Goal: Task Accomplishment & Management: Manage account settings

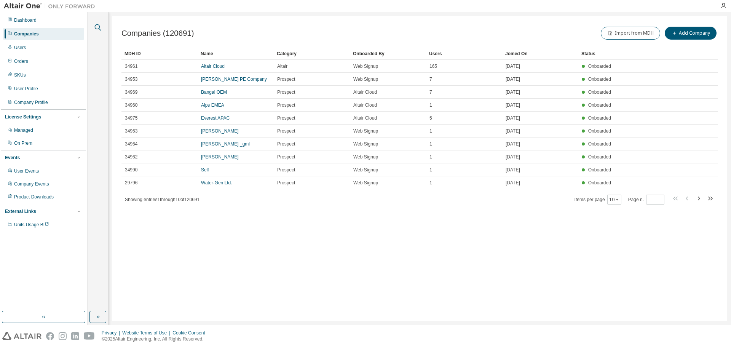
click at [95, 28] on icon "button" at bounding box center [97, 27] width 9 height 9
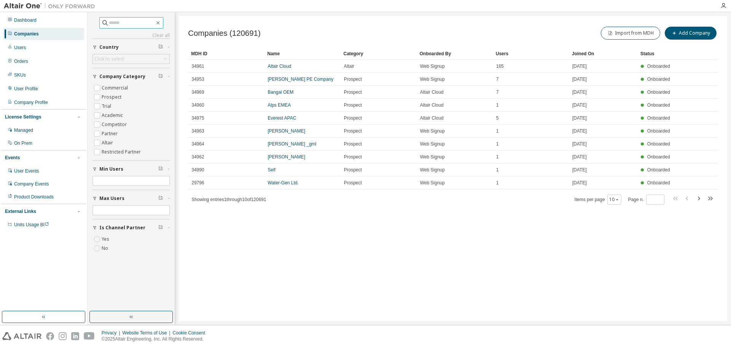
click at [136, 19] on span at bounding box center [131, 22] width 64 height 11
click at [109, 20] on input "text" at bounding box center [132, 23] width 46 height 8
paste input "**********"
type input "**********"
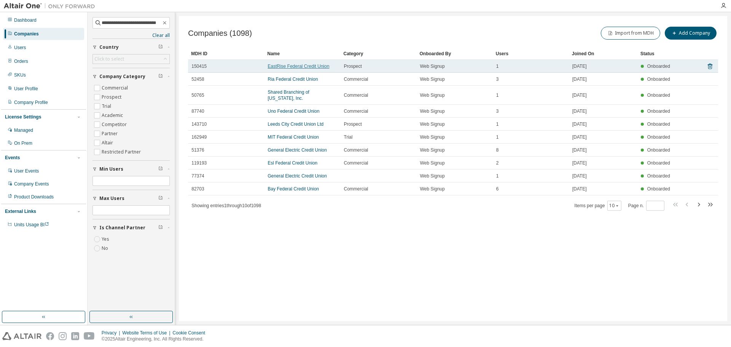
click at [299, 67] on link "EastRise Federal Credit Union" at bounding box center [299, 66] width 62 height 5
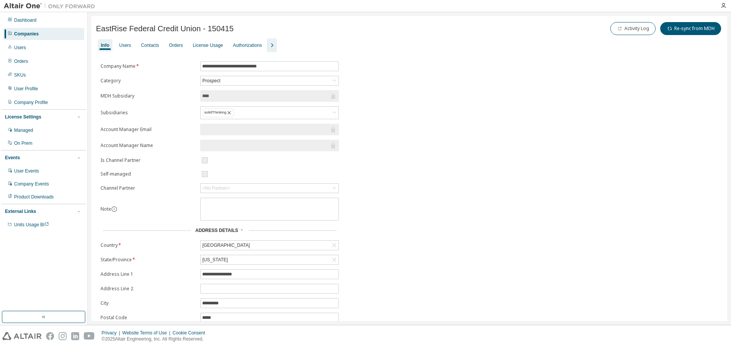
click at [271, 47] on icon "button" at bounding box center [271, 45] width 9 height 9
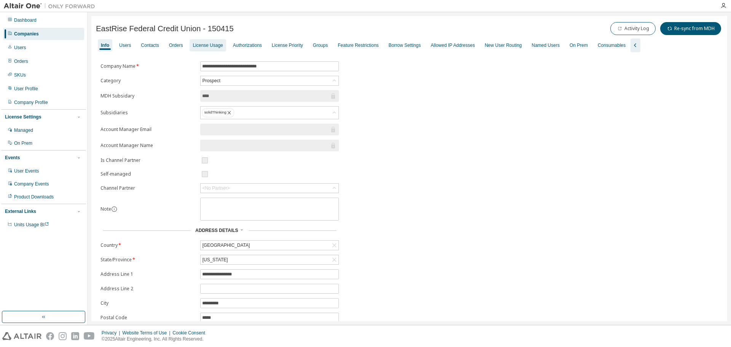
click at [203, 46] on div "License Usage" at bounding box center [208, 45] width 30 height 6
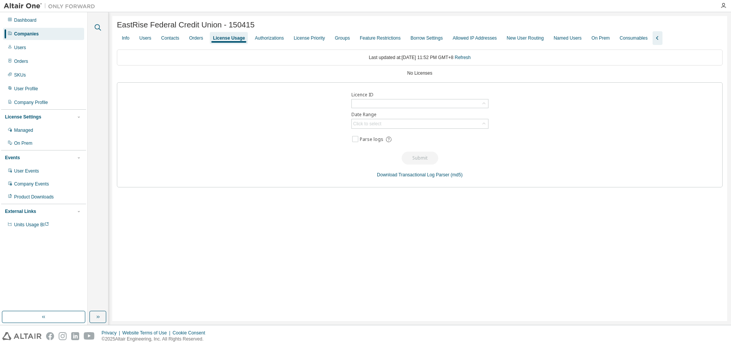
click at [98, 22] on button "button" at bounding box center [98, 27] width 10 height 10
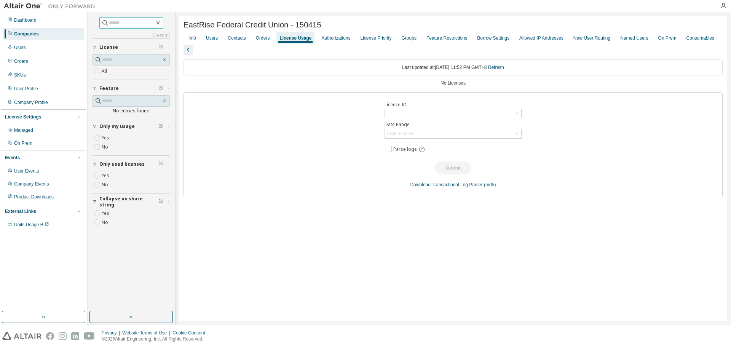
click at [136, 24] on input "text" at bounding box center [132, 23] width 46 height 8
paste input "******"
type input "******"
click at [161, 24] on button "button" at bounding box center [158, 22] width 7 height 7
click at [160, 24] on icon "button" at bounding box center [157, 22] width 3 height 3
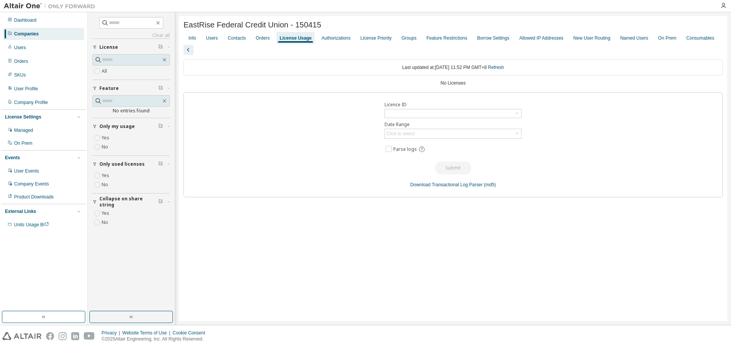
click at [47, 37] on div "Companies" at bounding box center [43, 34] width 81 height 12
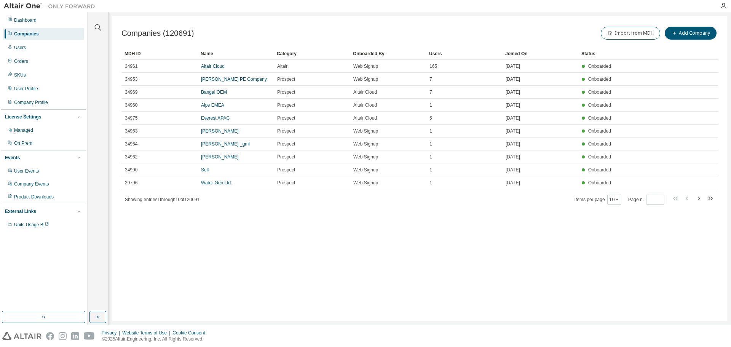
click at [109, 25] on div "Clear all Is Channel Partner Yes No Max Users Min Users Company Category Commer…" at bounding box center [409, 168] width 643 height 313
click at [106, 26] on div at bounding box center [98, 22] width 18 height 19
click at [104, 26] on div at bounding box center [98, 22] width 18 height 19
click at [100, 28] on icon "button" at bounding box center [97, 27] width 9 height 9
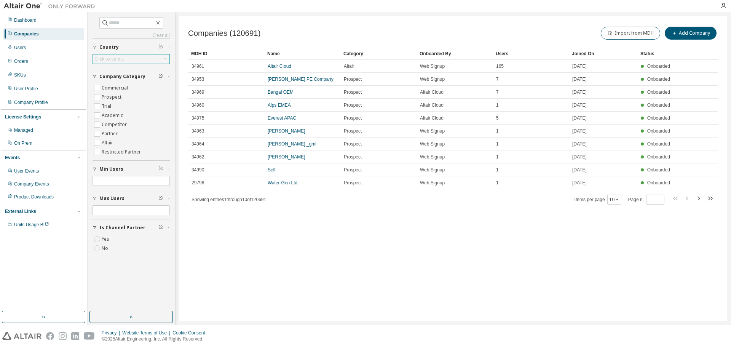
click at [117, 58] on div "Click to select" at bounding box center [109, 59] width 30 height 6
click at [40, 130] on div "Managed" at bounding box center [43, 130] width 81 height 12
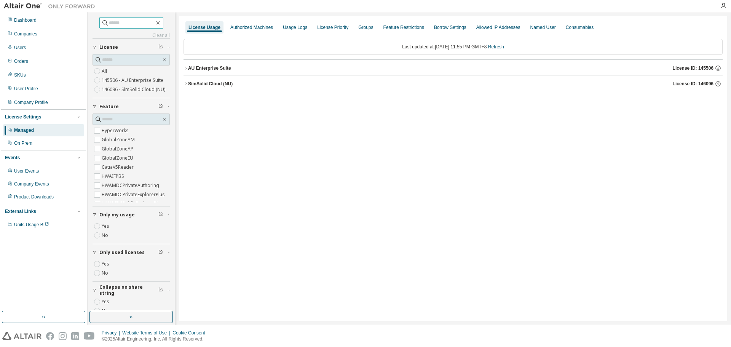
click at [137, 18] on span at bounding box center [131, 22] width 64 height 11
click at [134, 23] on input "text" at bounding box center [132, 23] width 46 height 8
paste input "******"
type input "******"
click at [161, 58] on icon "button" at bounding box center [164, 60] width 6 height 6
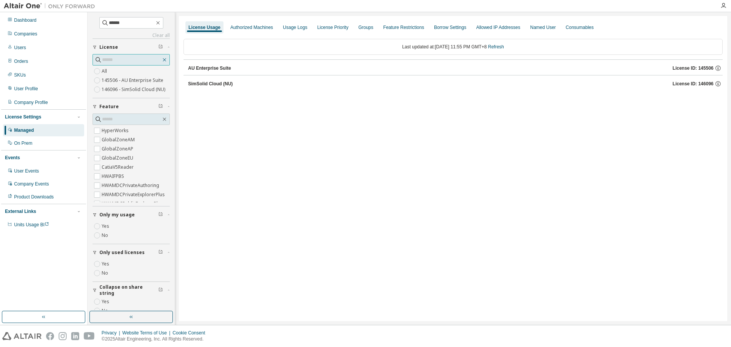
click at [161, 58] on icon "button" at bounding box center [164, 60] width 6 height 6
click at [163, 37] on link "Clear all" at bounding box center [131, 35] width 77 height 6
click at [35, 21] on div "Dashboard" at bounding box center [25, 20] width 22 height 6
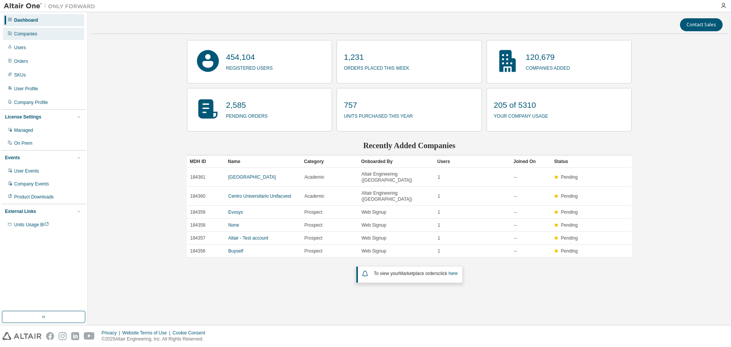
click at [31, 29] on div "Companies" at bounding box center [43, 34] width 81 height 12
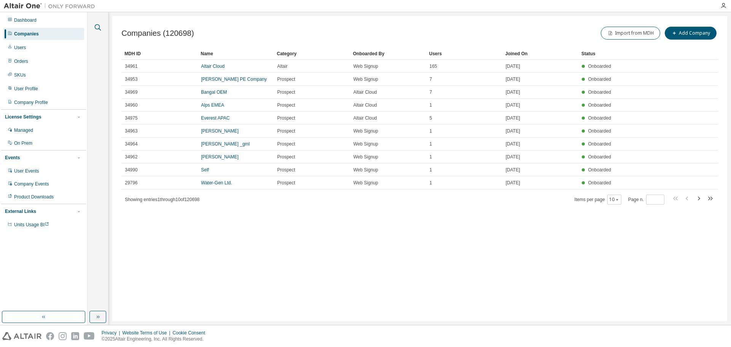
click at [102, 27] on div at bounding box center [98, 22] width 18 height 19
click at [101, 28] on icon "button" at bounding box center [97, 27] width 9 height 9
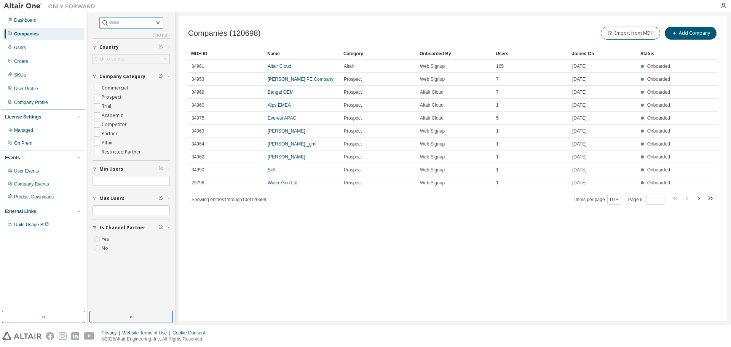
click at [109, 23] on input "text" at bounding box center [132, 23] width 46 height 8
paste input "******"
type input "******"
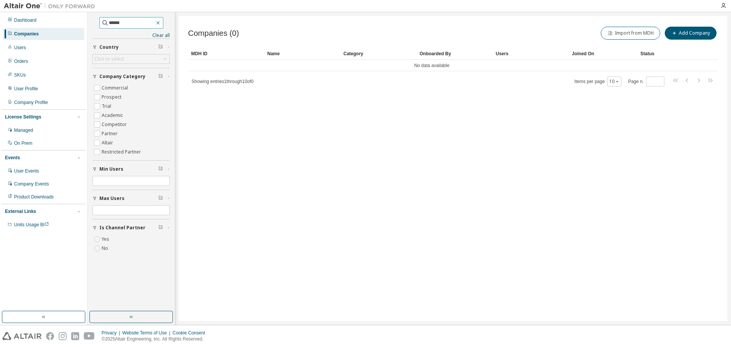
click at [161, 26] on button "button" at bounding box center [158, 22] width 7 height 7
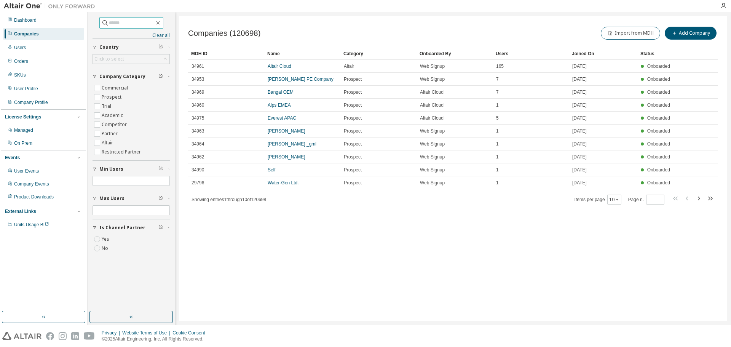
click at [145, 21] on input "text" at bounding box center [132, 23] width 46 height 8
paste input "**********"
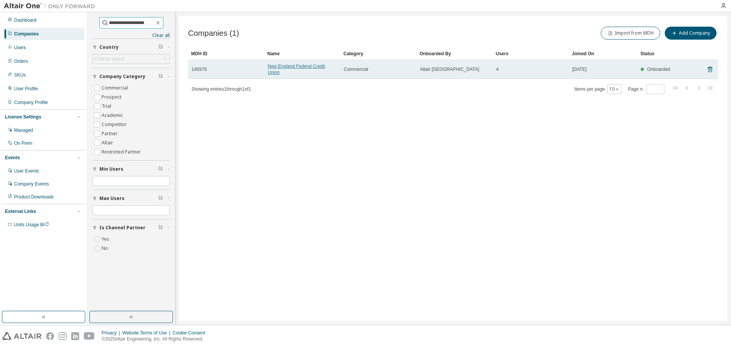
type input "**********"
click at [303, 65] on link "New England Federal Credit Union" at bounding box center [296, 69] width 57 height 11
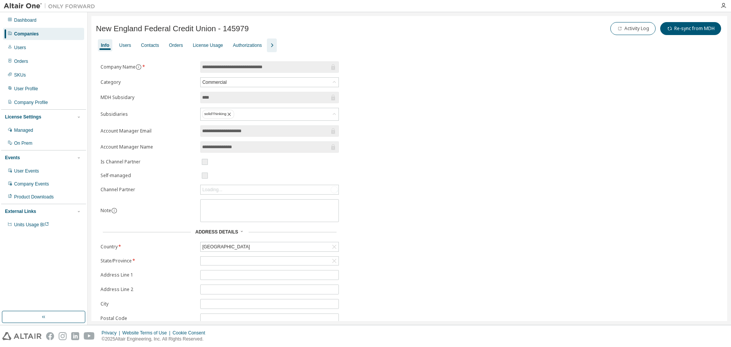
click at [270, 49] on icon "button" at bounding box center [271, 45] width 9 height 9
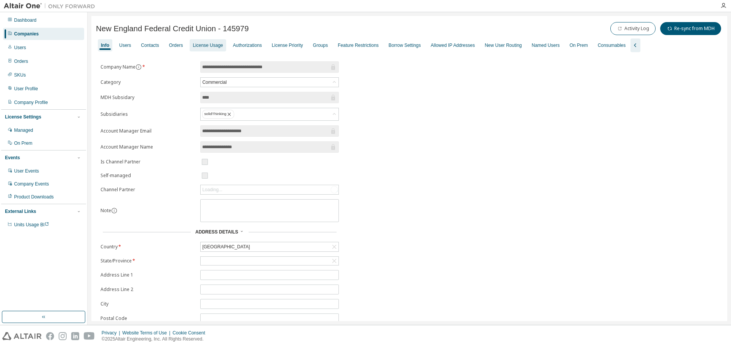
click at [207, 48] on div "License Usage" at bounding box center [208, 45] width 36 height 12
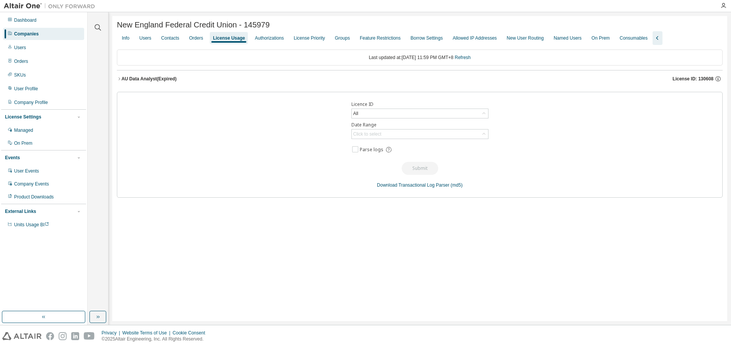
click at [120, 79] on icon "button" at bounding box center [119, 79] width 5 height 5
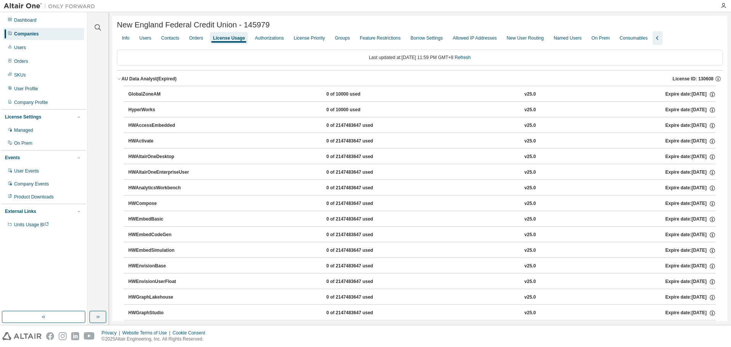
click at [120, 79] on icon "button" at bounding box center [119, 79] width 5 height 5
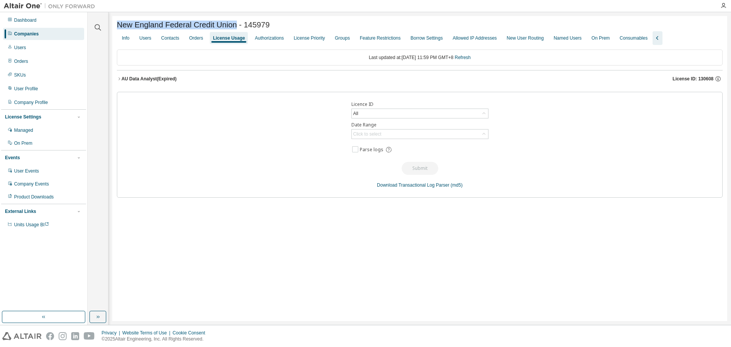
drag, startPoint x: 123, startPoint y: 26, endPoint x: 235, endPoint y: 22, distance: 112.0
click at [235, 22] on span "New England Federal Credit Union - 145979" at bounding box center [193, 25] width 153 height 9
copy span "New England Federal Credit Union"
click at [166, 44] on div "Contacts" at bounding box center [170, 38] width 24 height 12
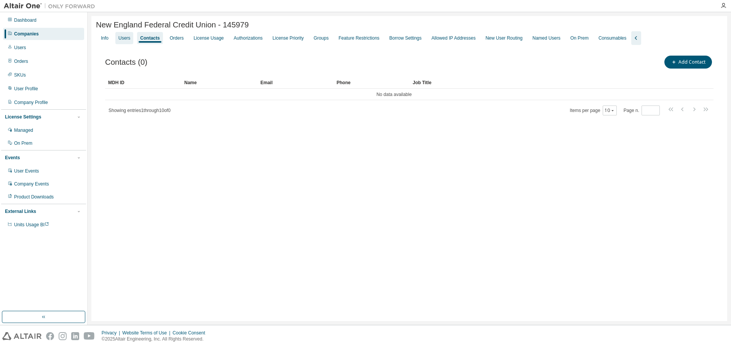
click at [120, 40] on div "Users" at bounding box center [124, 38] width 12 height 6
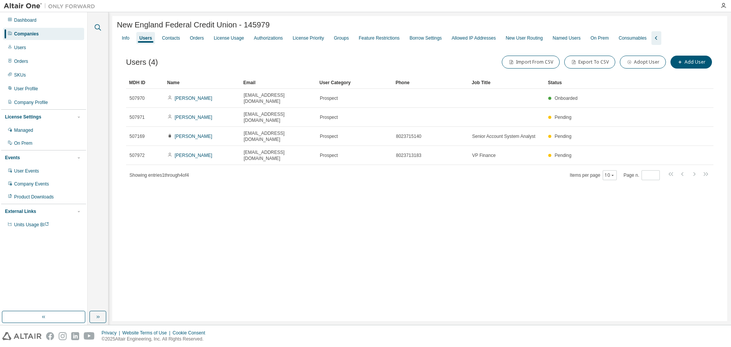
click at [98, 30] on icon "button" at bounding box center [97, 27] width 9 height 9
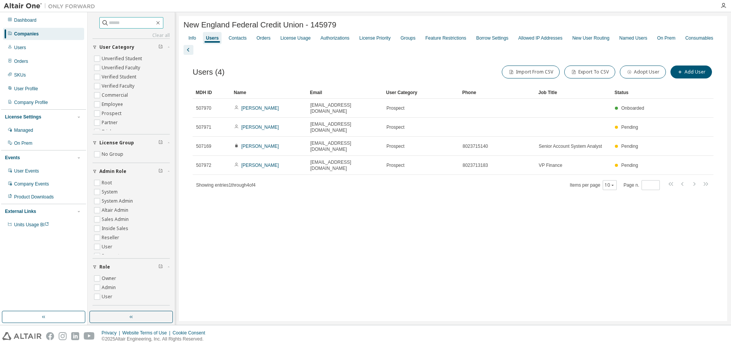
click at [137, 23] on input "text" at bounding box center [132, 23] width 46 height 8
paste input "**********"
type input "**********"
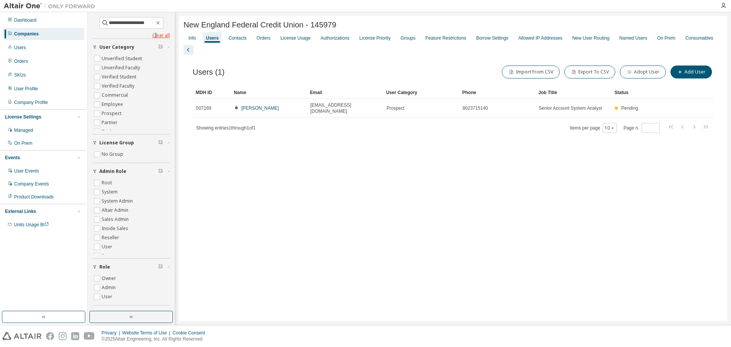
click at [152, 35] on link "Clear all" at bounding box center [131, 35] width 77 height 6
click at [159, 23] on icon "button" at bounding box center [158, 23] width 6 height 6
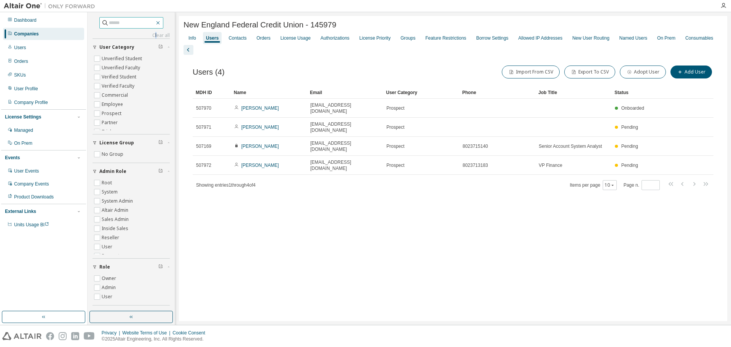
click at [160, 25] on icon "button" at bounding box center [158, 23] width 6 height 6
click at [160, 24] on icon "button" at bounding box center [158, 23] width 6 height 6
click at [193, 45] on icon "button" at bounding box center [188, 49] width 9 height 9
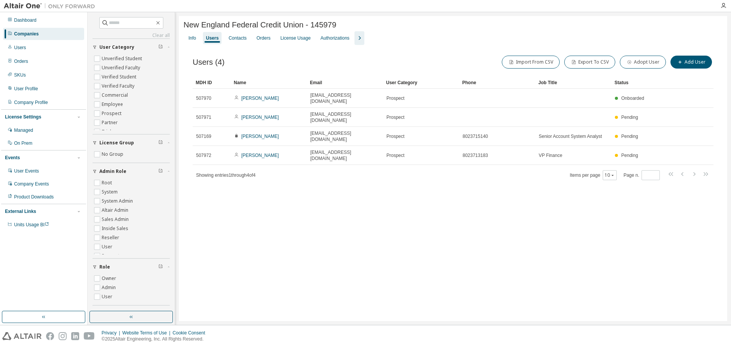
click at [31, 31] on div "Companies" at bounding box center [26, 34] width 25 height 6
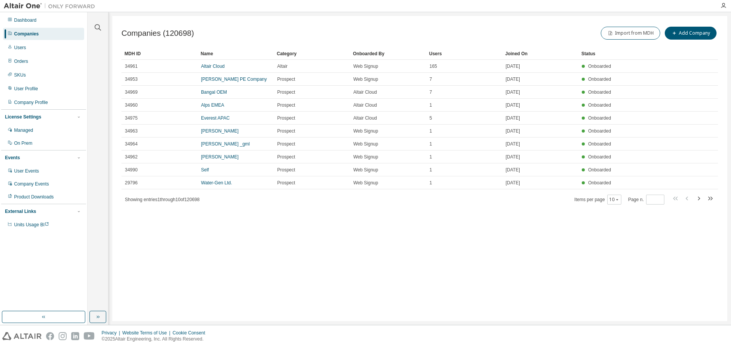
click at [105, 30] on div at bounding box center [98, 22] width 18 height 19
click at [98, 26] on icon "button" at bounding box center [97, 27] width 9 height 9
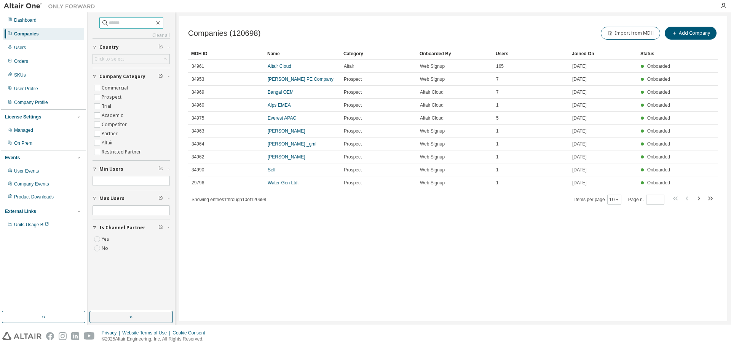
click at [128, 24] on input "text" at bounding box center [132, 23] width 46 height 8
paste input "**********"
type input "**********"
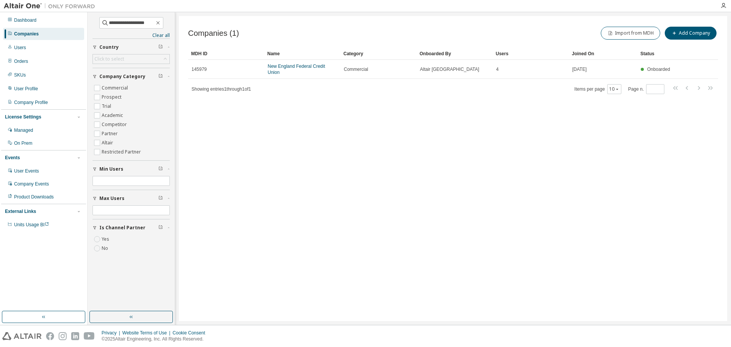
click at [31, 37] on div "Companies" at bounding box center [43, 34] width 81 height 12
click at [35, 34] on div "Companies" at bounding box center [26, 34] width 25 height 6
click at [160, 24] on icon "button" at bounding box center [157, 22] width 3 height 3
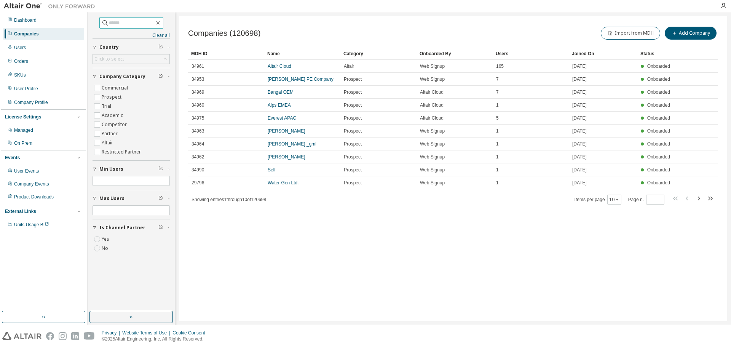
click at [127, 24] on input "text" at bounding box center [132, 23] width 46 height 8
paste input "**********"
type input "**********"
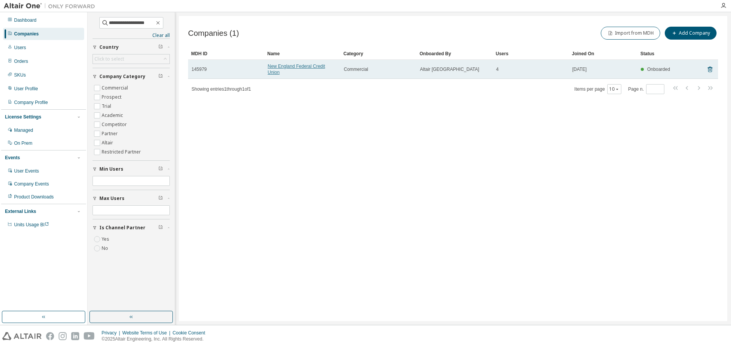
click at [286, 68] on link "New England Federal Credit Union" at bounding box center [296, 69] width 57 height 11
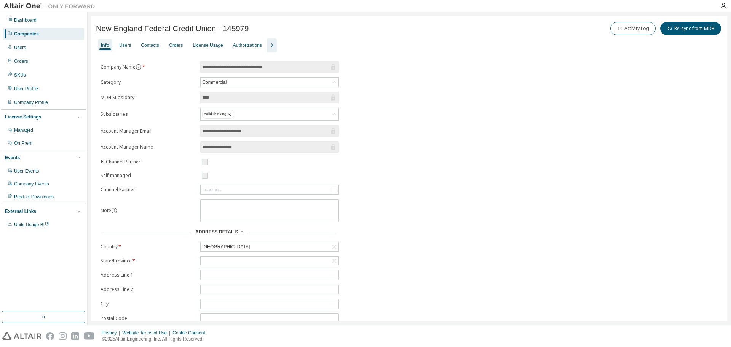
click at [269, 43] on icon "button" at bounding box center [271, 45] width 9 height 9
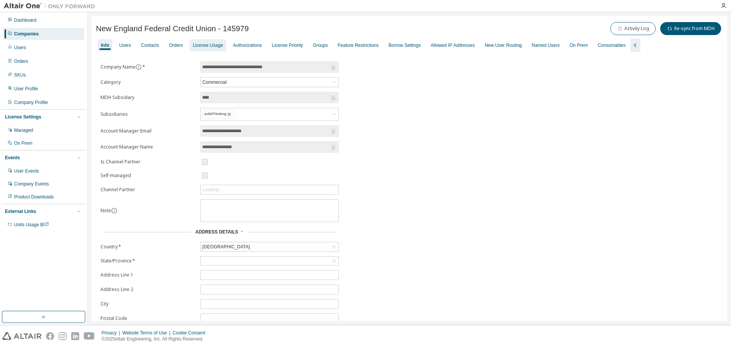
click at [209, 50] on div "License Usage" at bounding box center [208, 45] width 36 height 12
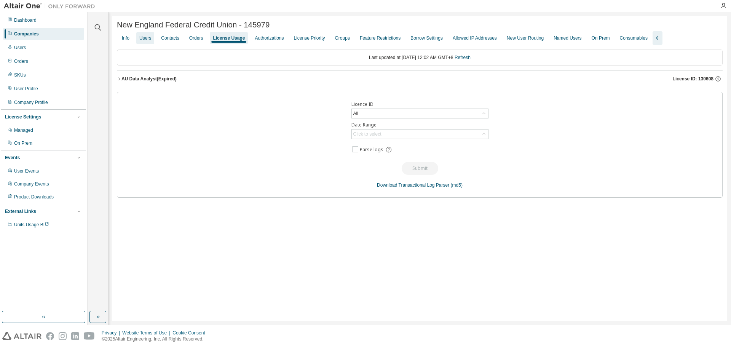
click at [152, 41] on div "Users" at bounding box center [145, 38] width 18 height 12
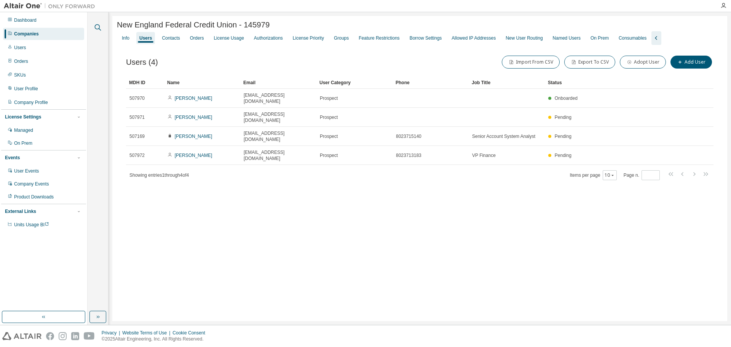
click at [99, 30] on icon "button" at bounding box center [97, 27] width 9 height 9
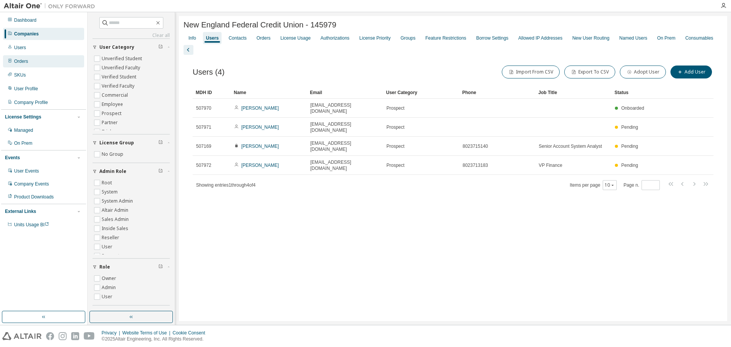
click at [18, 59] on div "Orders" at bounding box center [21, 61] width 14 height 6
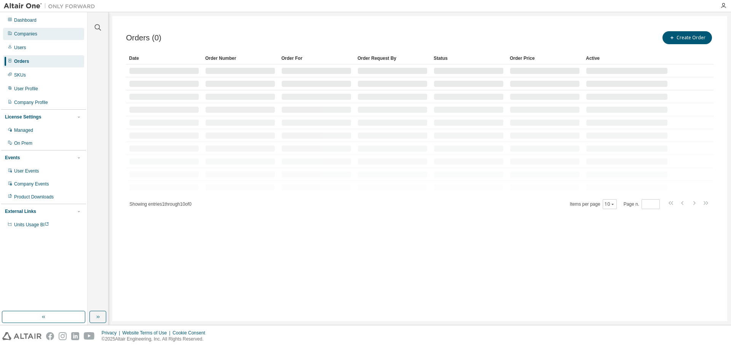
click at [25, 31] on div "Companies" at bounding box center [25, 34] width 23 height 6
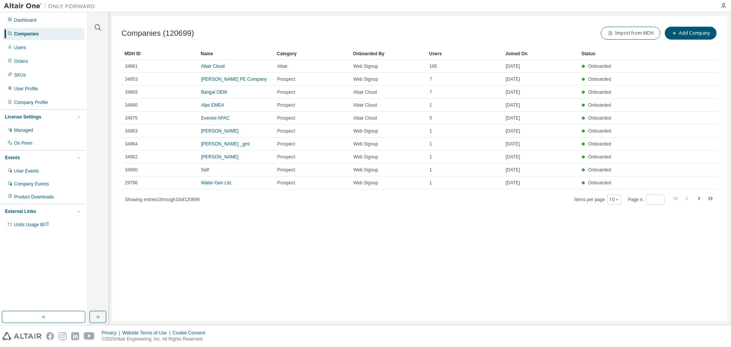
click at [97, 21] on div at bounding box center [98, 22] width 18 height 19
click at [97, 26] on icon "button" at bounding box center [97, 27] width 9 height 9
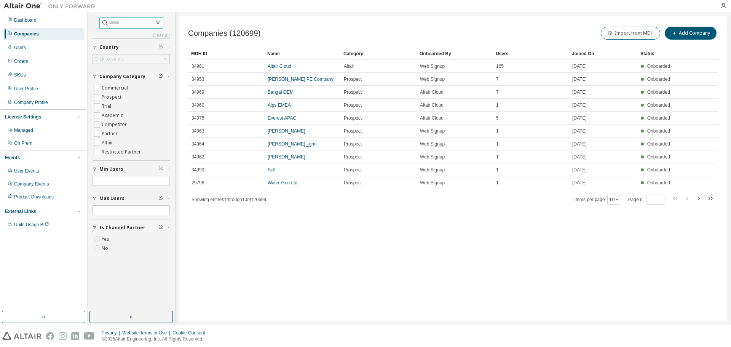
click at [117, 21] on input "text" at bounding box center [132, 23] width 46 height 8
paste input "**********"
type input "**********"
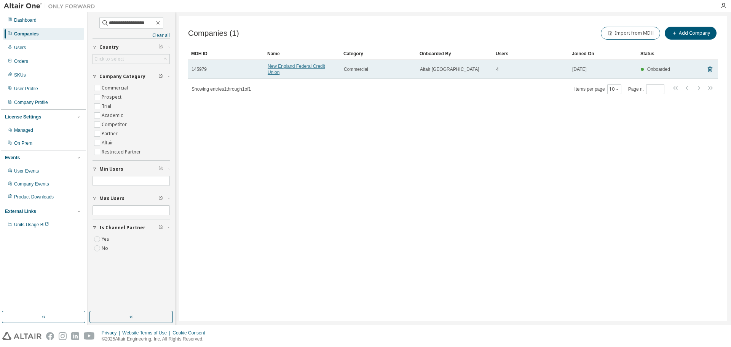
click at [288, 64] on link "New England Federal Credit Union" at bounding box center [296, 69] width 57 height 11
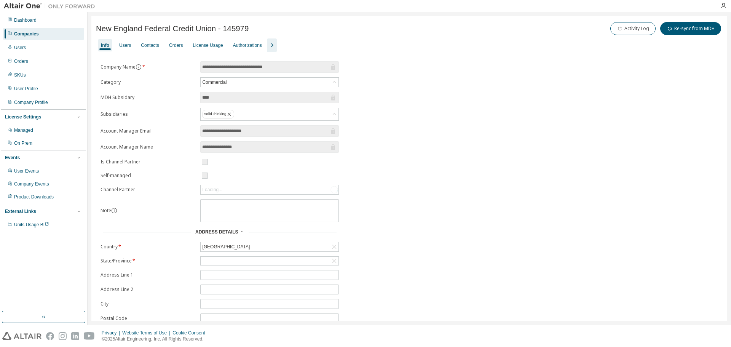
click at [271, 48] on icon "button" at bounding box center [271, 45] width 9 height 9
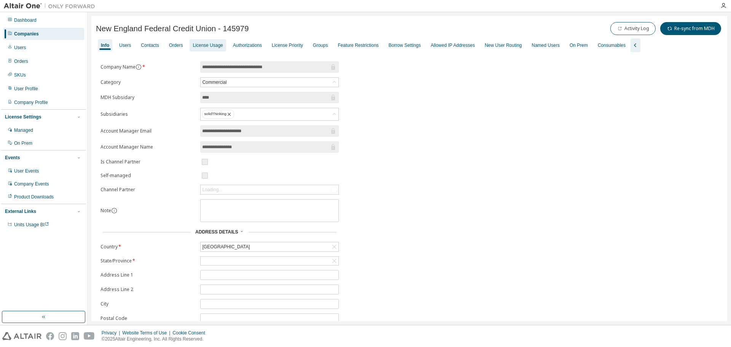
click at [209, 46] on div "License Usage" at bounding box center [208, 45] width 30 height 6
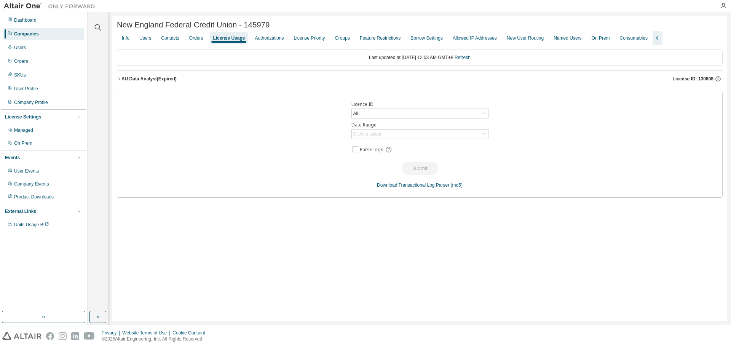
click at [118, 81] on icon "button" at bounding box center [119, 79] width 5 height 5
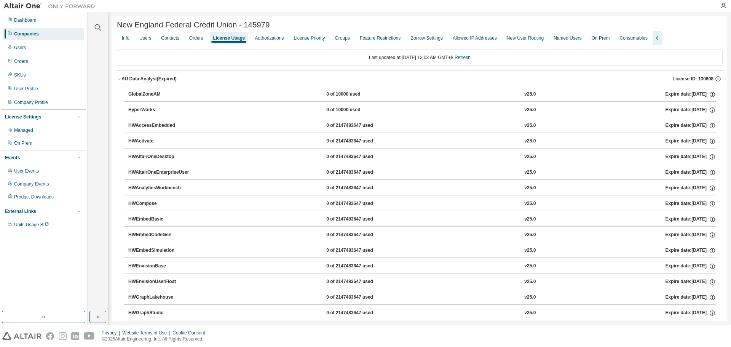
click at [118, 81] on icon "button" at bounding box center [119, 79] width 5 height 5
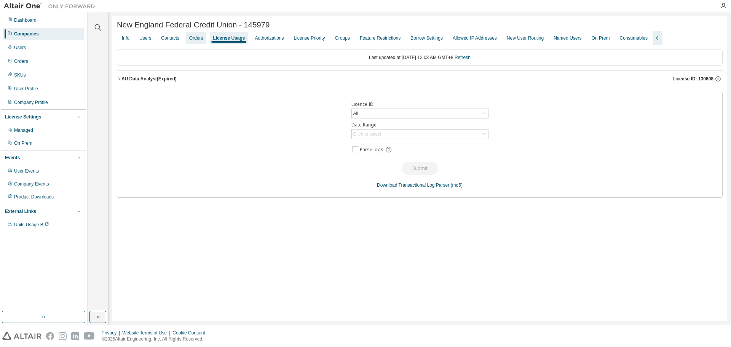
click at [197, 40] on div "Orders" at bounding box center [196, 38] width 14 height 6
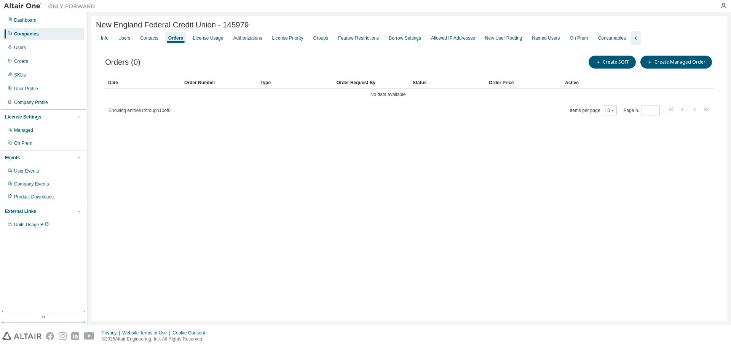
click at [35, 35] on div "Companies" at bounding box center [26, 34] width 25 height 6
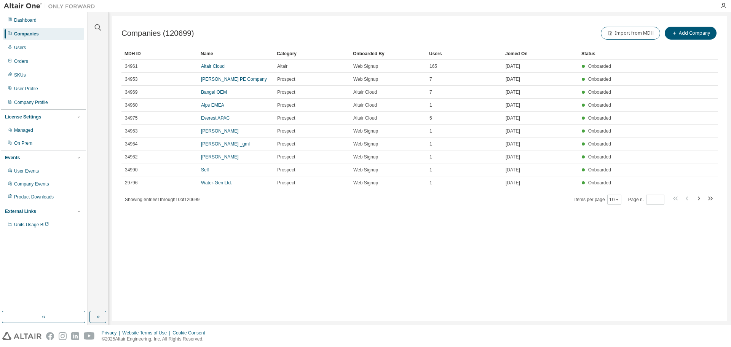
click at [92, 24] on div at bounding box center [98, 22] width 18 height 19
click at [98, 24] on icon "button" at bounding box center [97, 27] width 9 height 9
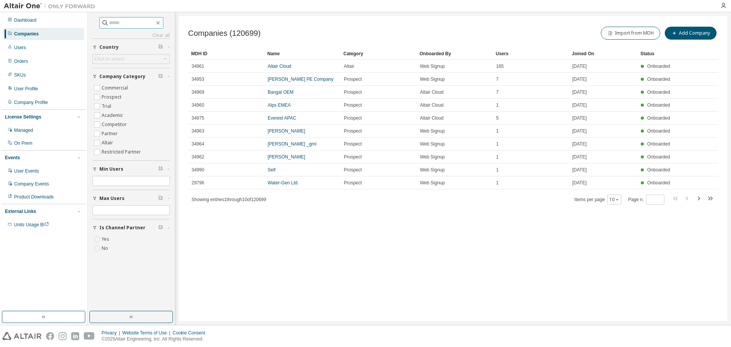
click at [129, 26] on input "text" at bounding box center [132, 23] width 46 height 8
paste input "**********"
type input "**********"
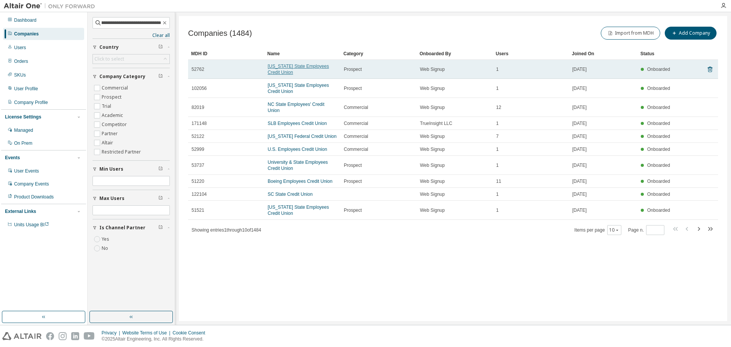
click at [293, 68] on link "[US_STATE] State Employees Credit Union" at bounding box center [298, 69] width 61 height 11
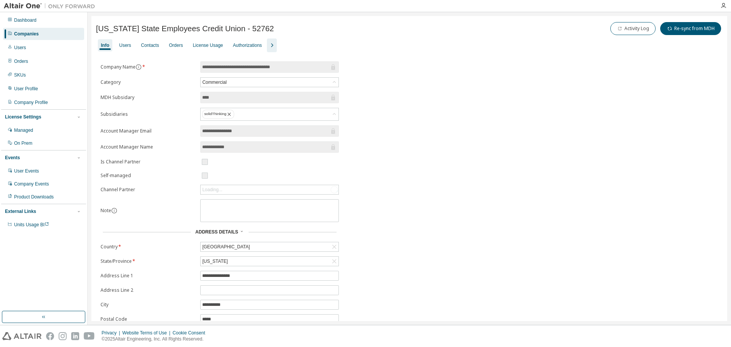
click at [270, 47] on icon "button" at bounding box center [271, 45] width 9 height 9
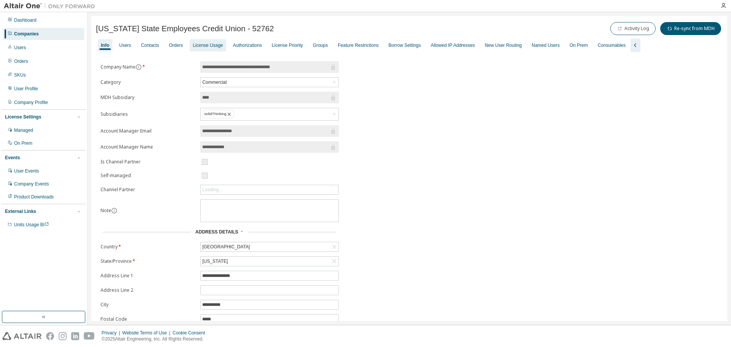
click at [215, 47] on div "License Usage" at bounding box center [208, 45] width 30 height 6
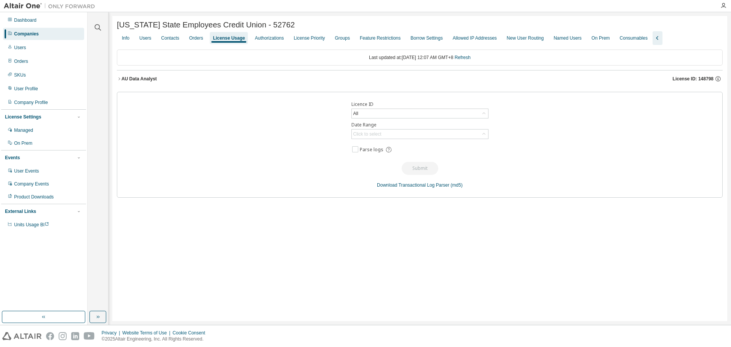
click at [120, 83] on button "AU Data Analyst License ID: 148798" at bounding box center [420, 78] width 606 height 17
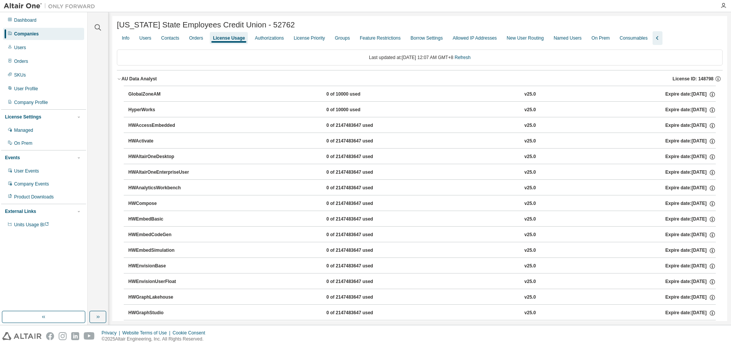
click at [120, 83] on button "AU Data Analyst License ID: 148798" at bounding box center [420, 78] width 606 height 17
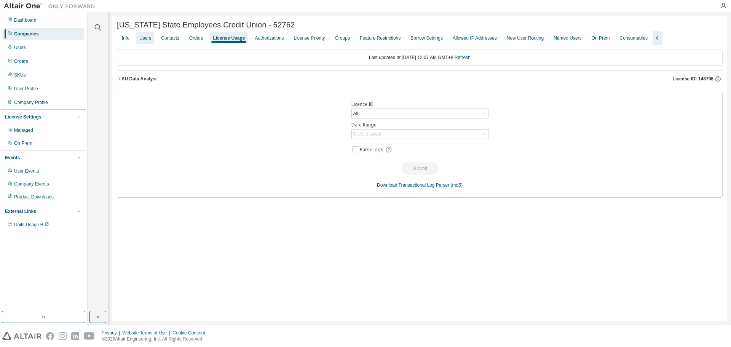
click at [151, 42] on div "Users" at bounding box center [145, 38] width 18 height 12
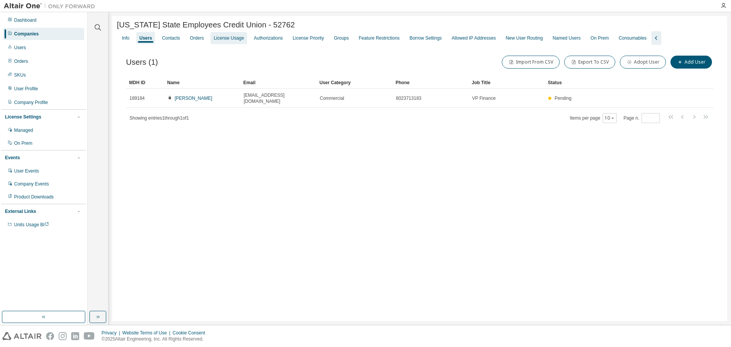
click at [220, 43] on div "License Usage" at bounding box center [229, 38] width 36 height 12
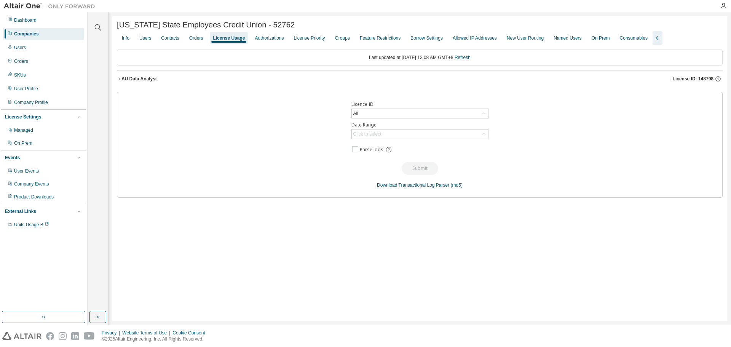
click at [118, 81] on icon "button" at bounding box center [119, 79] width 5 height 5
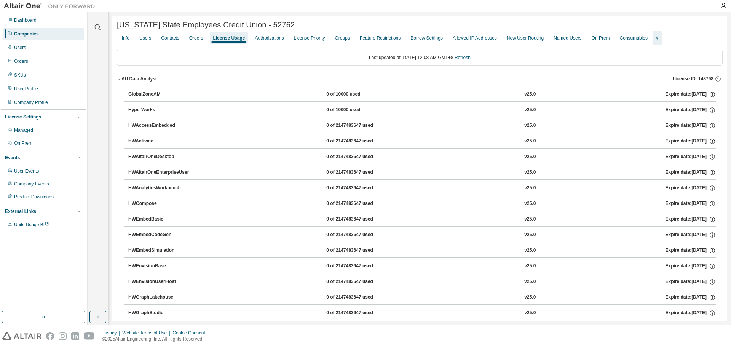
click at [134, 38] on div "Info Users Contacts Orders License Usage Authorizations License Priority Groups…" at bounding box center [420, 38] width 606 height 14
click at [132, 40] on div "Info" at bounding box center [126, 38] width 14 height 12
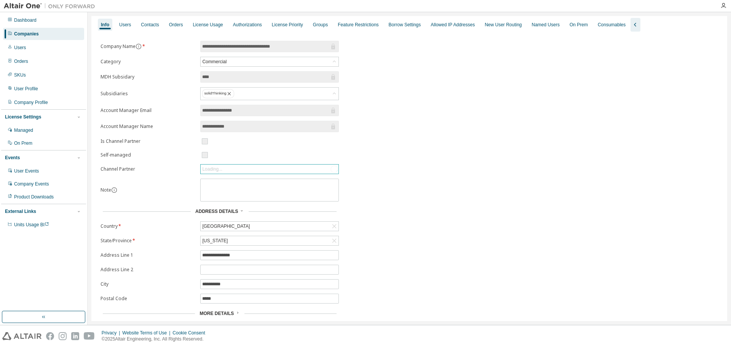
scroll to position [40, 0]
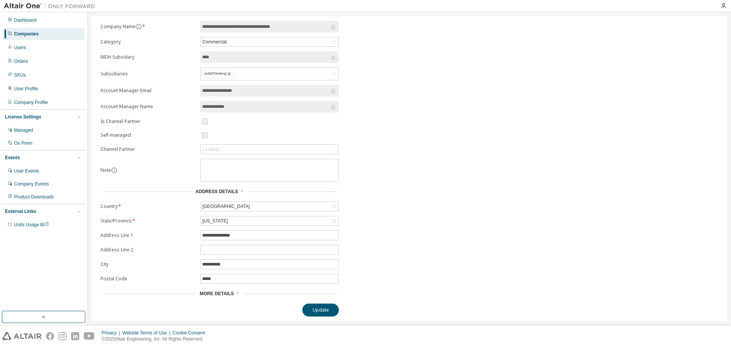
click at [227, 294] on span "More Details" at bounding box center [216, 293] width 34 height 5
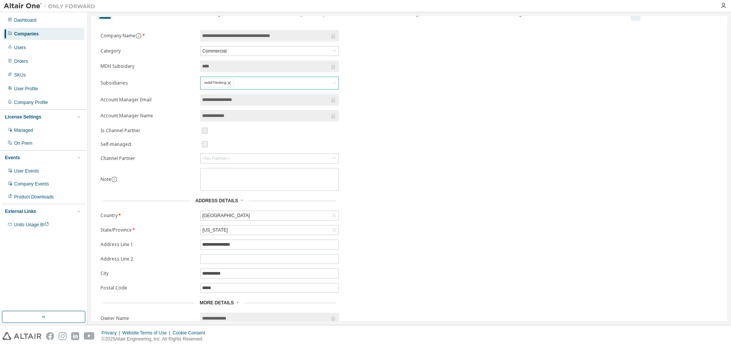
scroll to position [0, 0]
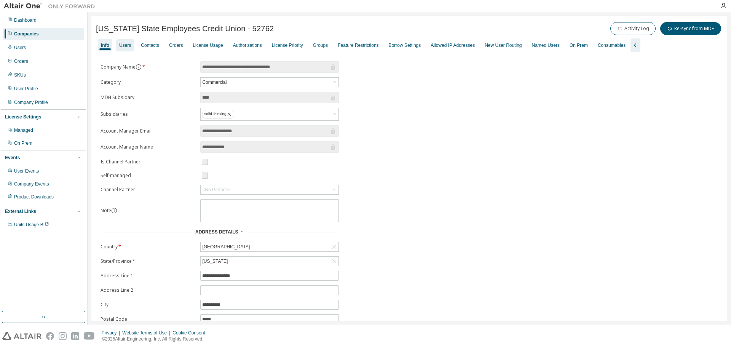
click at [125, 45] on div "Users" at bounding box center [125, 45] width 12 height 6
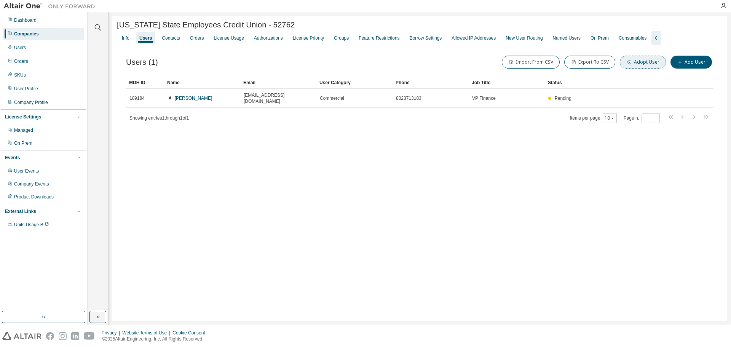
click at [637, 65] on button "Adopt User" at bounding box center [643, 62] width 46 height 13
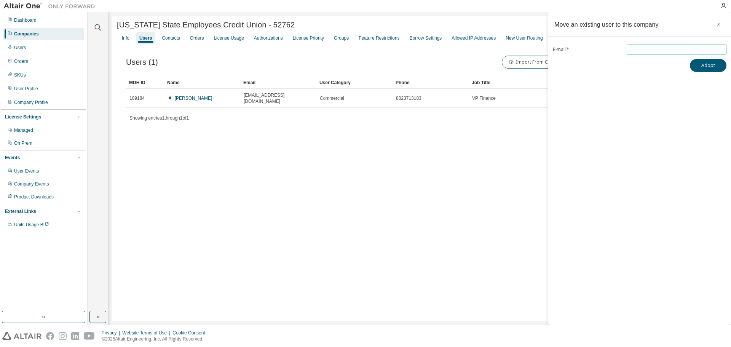
click at [667, 50] on input "email" at bounding box center [677, 49] width 96 height 6
paste input "**********"
type input "**********"
click at [708, 118] on div "**********" at bounding box center [639, 168] width 183 height 313
click at [712, 71] on button "Adopt" at bounding box center [708, 65] width 37 height 13
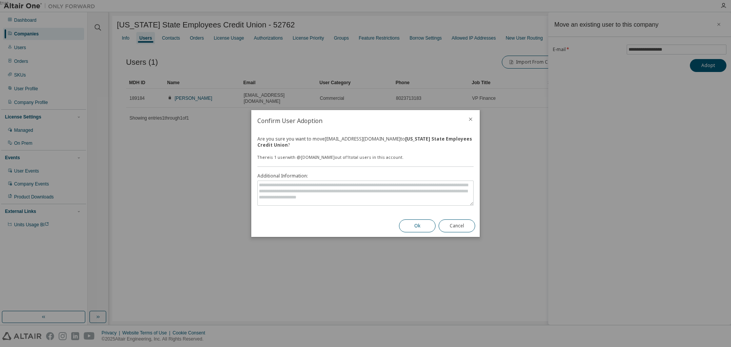
click at [409, 219] on button "Ok" at bounding box center [417, 225] width 37 height 13
click at [459, 228] on button "Cancel" at bounding box center [457, 225] width 37 height 13
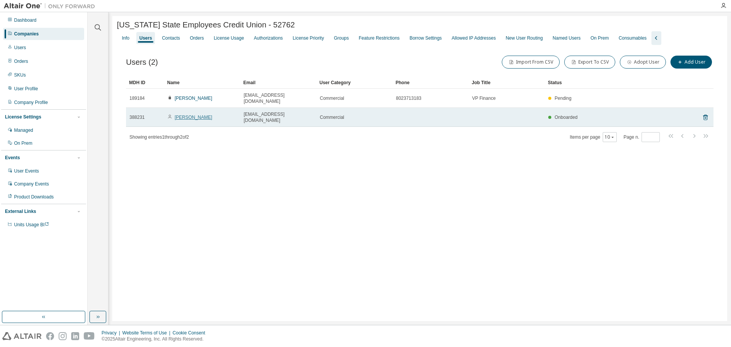
click at [203, 115] on link "[PERSON_NAME]" at bounding box center [194, 117] width 38 height 5
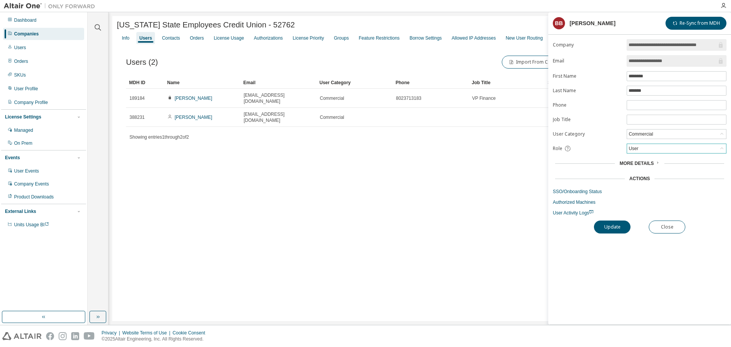
click at [643, 150] on div "User" at bounding box center [676, 148] width 99 height 9
click at [647, 161] on li "Admin" at bounding box center [675, 158] width 97 height 10
click at [618, 224] on button "Update" at bounding box center [612, 226] width 37 height 13
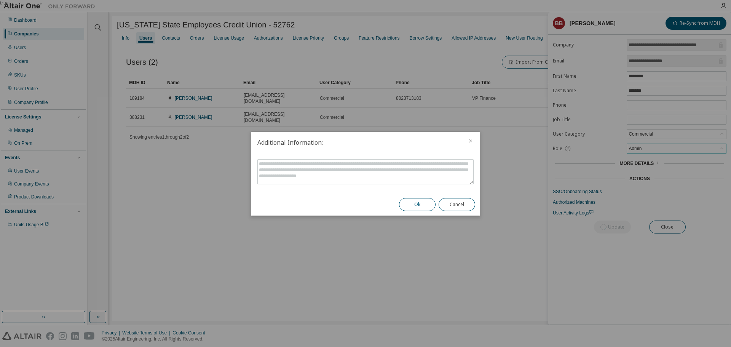
click at [417, 202] on button "Ok" at bounding box center [417, 204] width 37 height 13
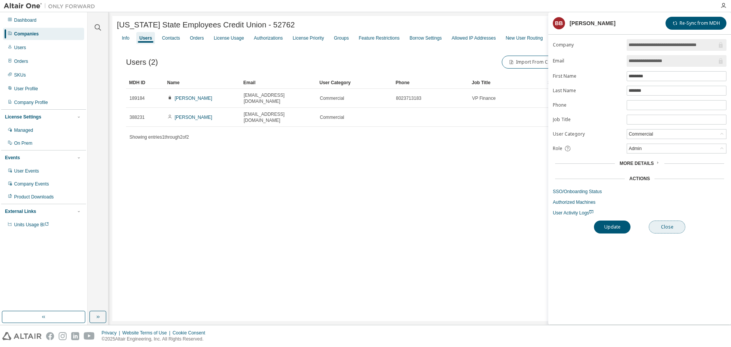
click at [670, 232] on button "Close" at bounding box center [667, 226] width 37 height 13
